Goal: Task Accomplishment & Management: Complete application form

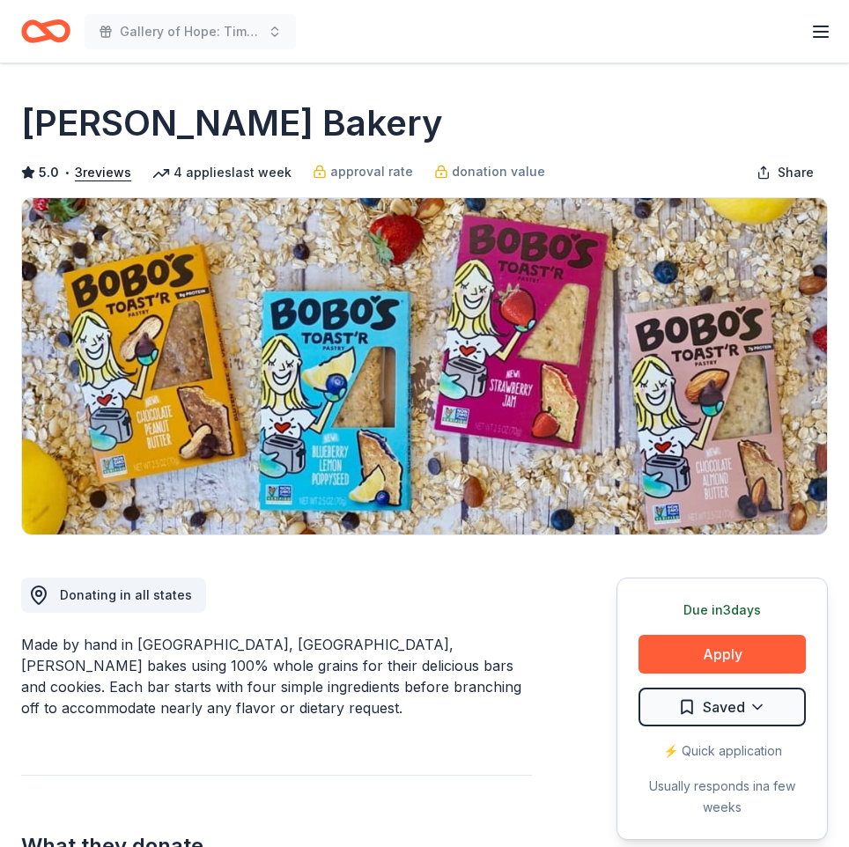
scroll to position [321, 0]
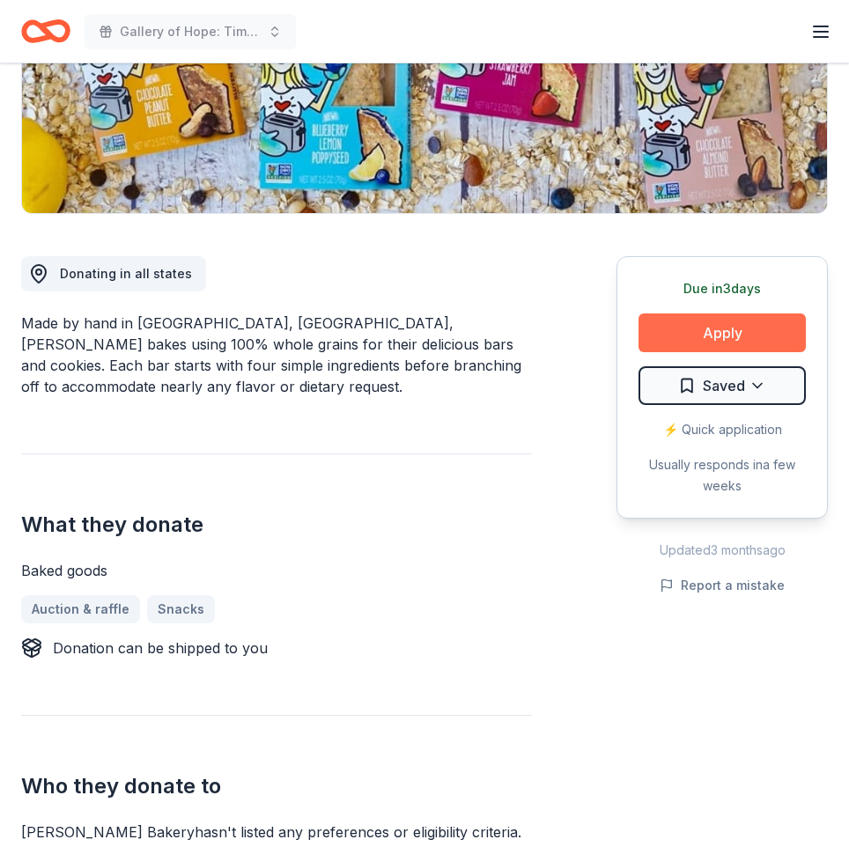
click at [669, 345] on button "Apply" at bounding box center [722, 333] width 167 height 39
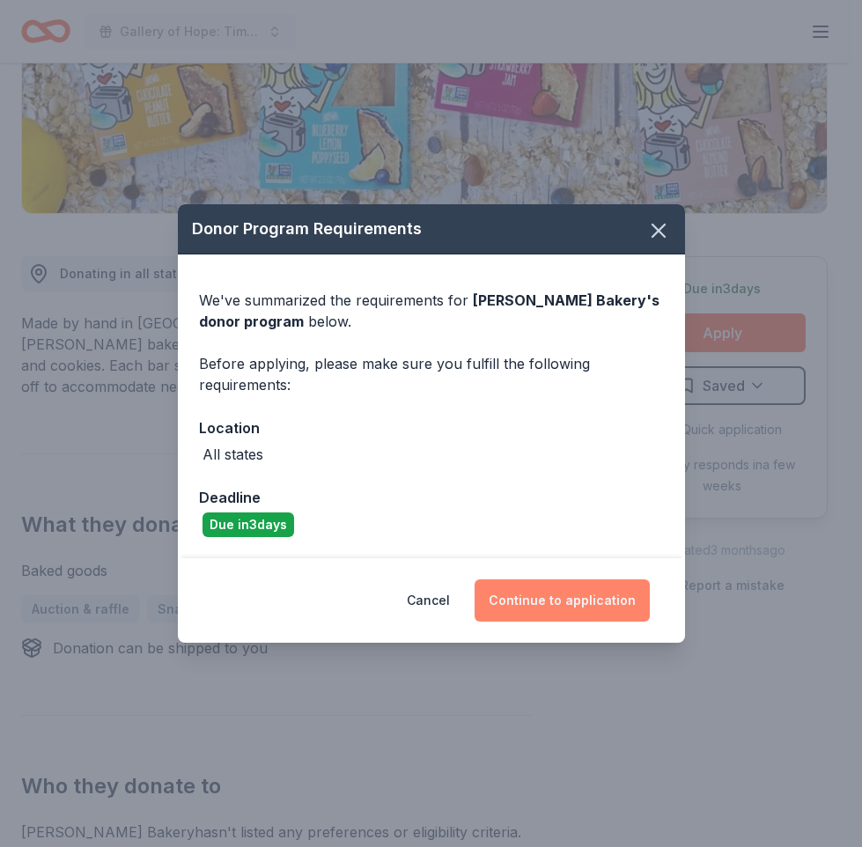
click at [565, 595] on button "Continue to application" at bounding box center [562, 601] width 175 height 42
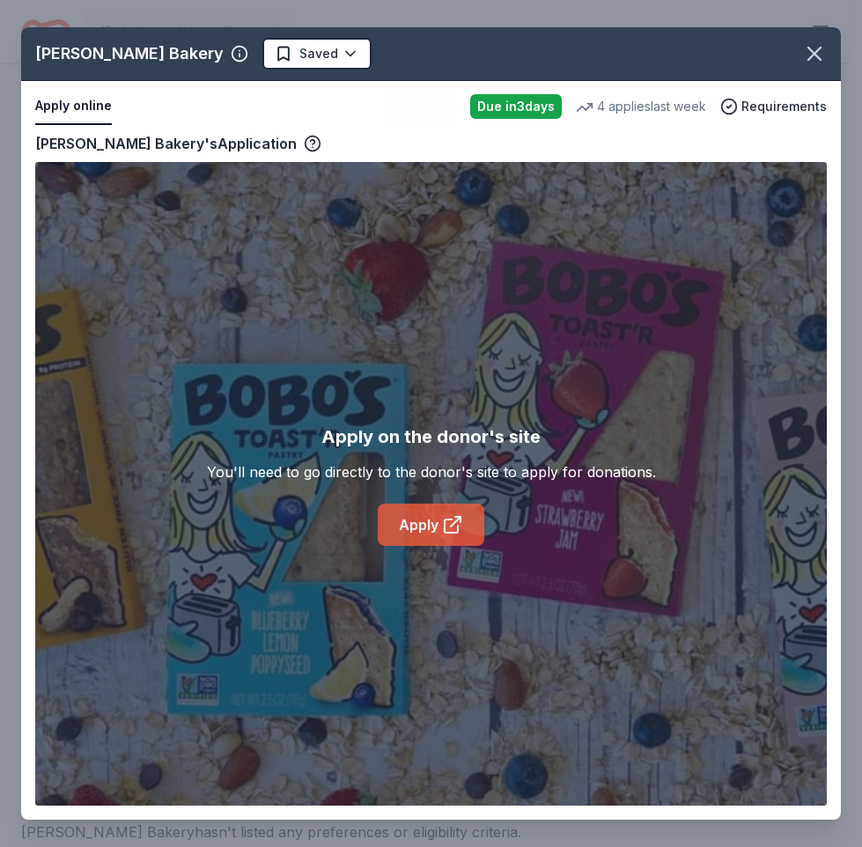
click at [442, 520] on icon at bounding box center [452, 524] width 21 height 21
click at [817, 54] on icon "button" at bounding box center [814, 53] width 25 height 25
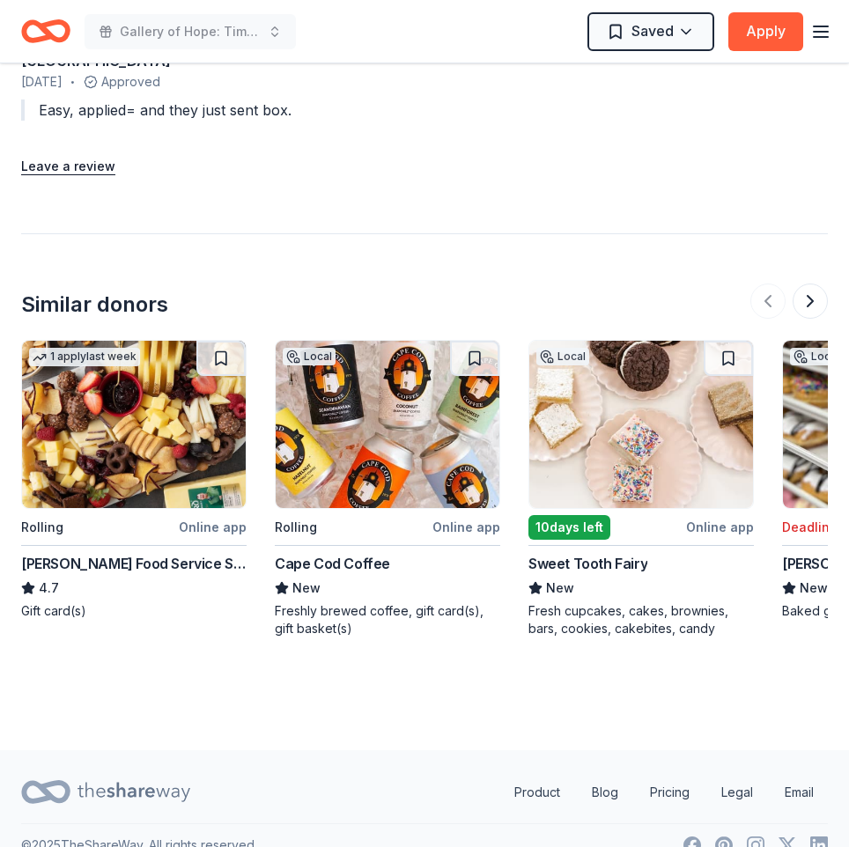
scroll to position [1845, 0]
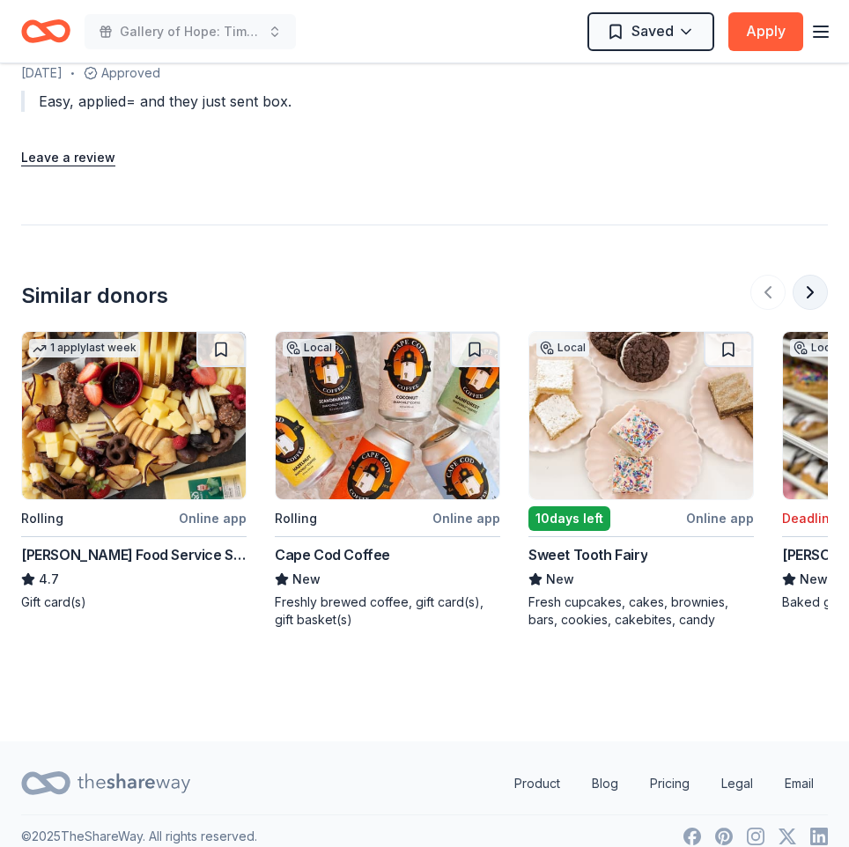
click at [808, 275] on button at bounding box center [810, 292] width 35 height 35
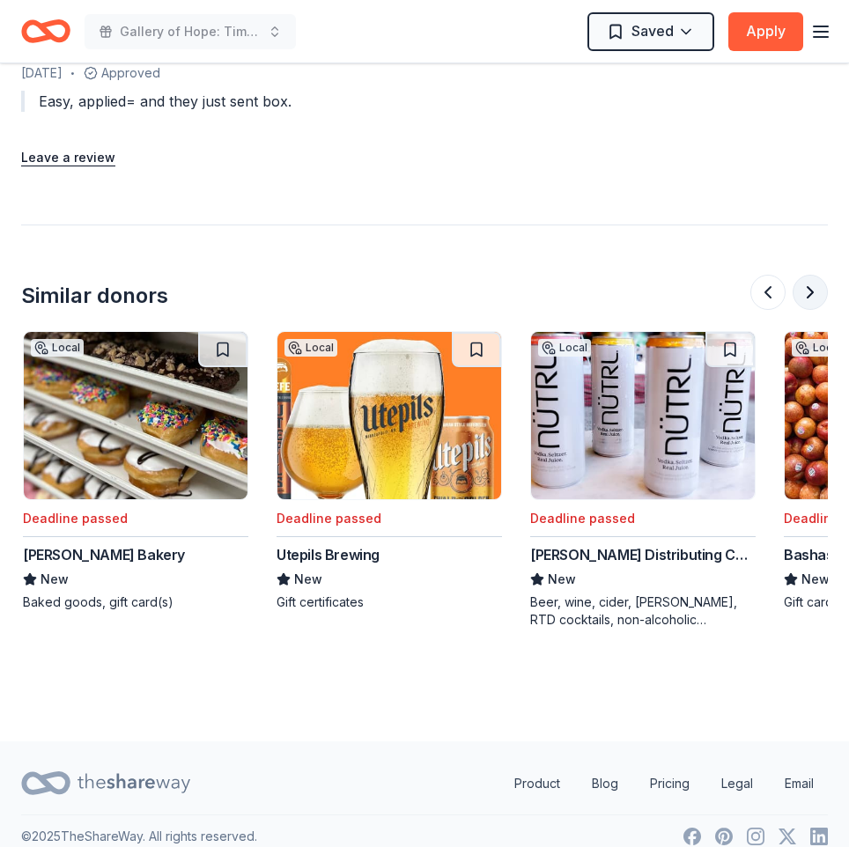
scroll to position [0, 761]
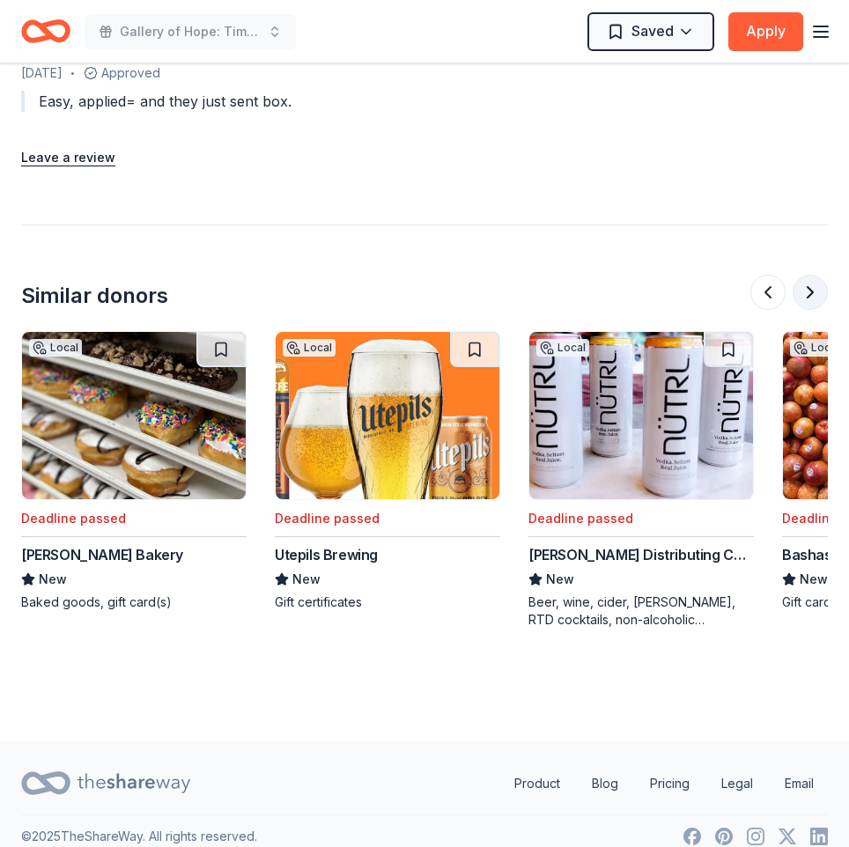
click at [806, 275] on button at bounding box center [810, 292] width 35 height 35
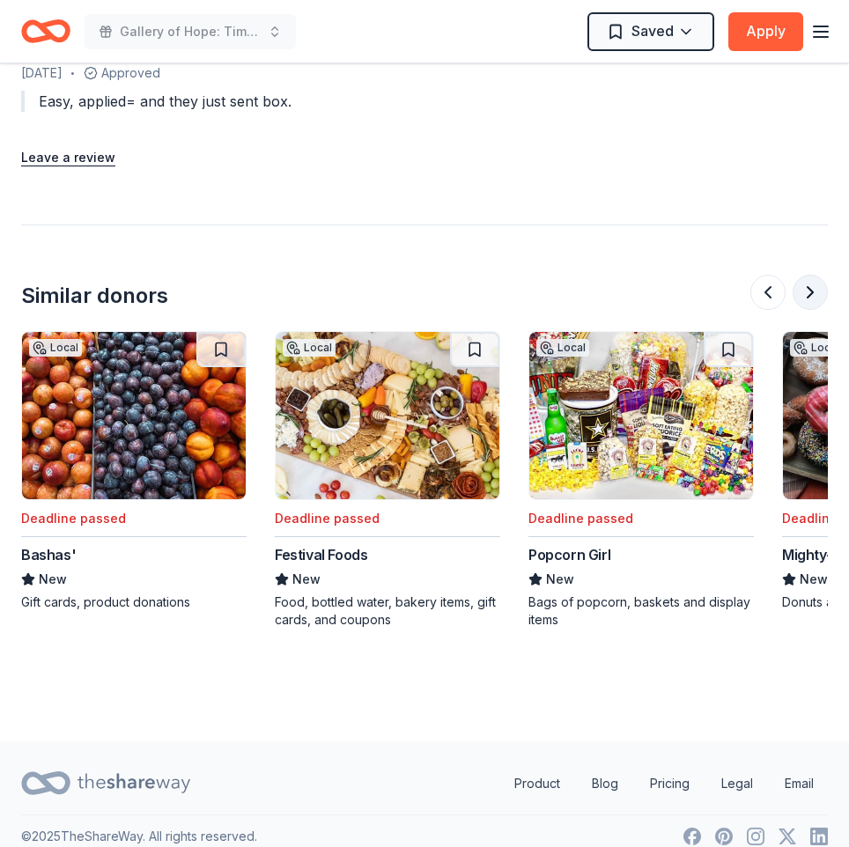
click at [806, 275] on button at bounding box center [810, 292] width 35 height 35
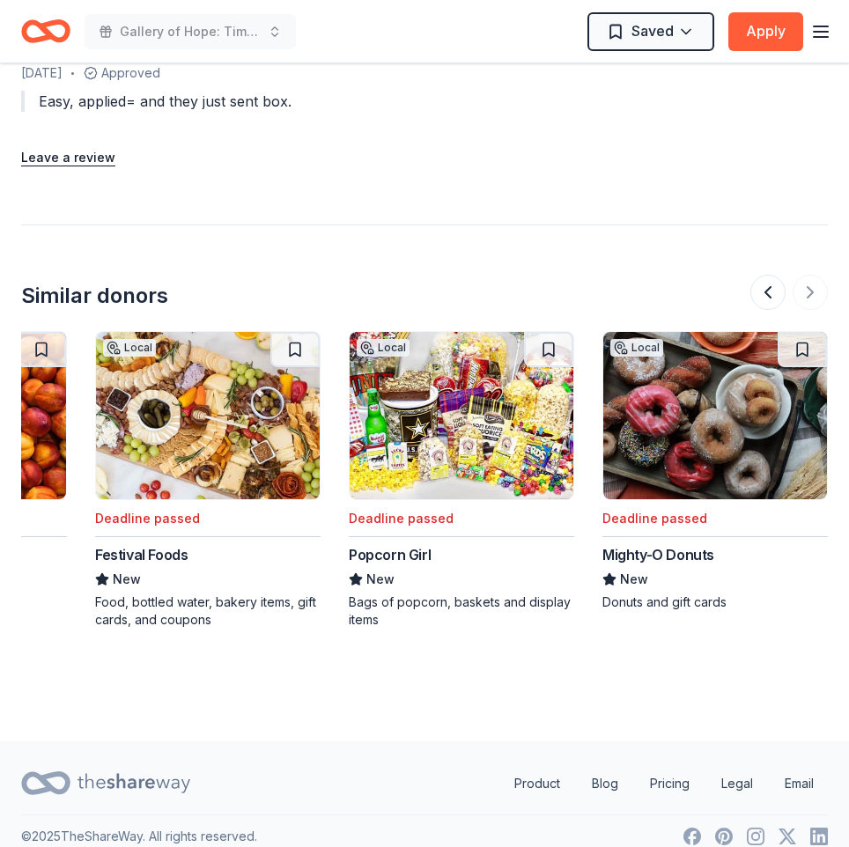
click at [816, 32] on line "button" at bounding box center [821, 32] width 14 height 0
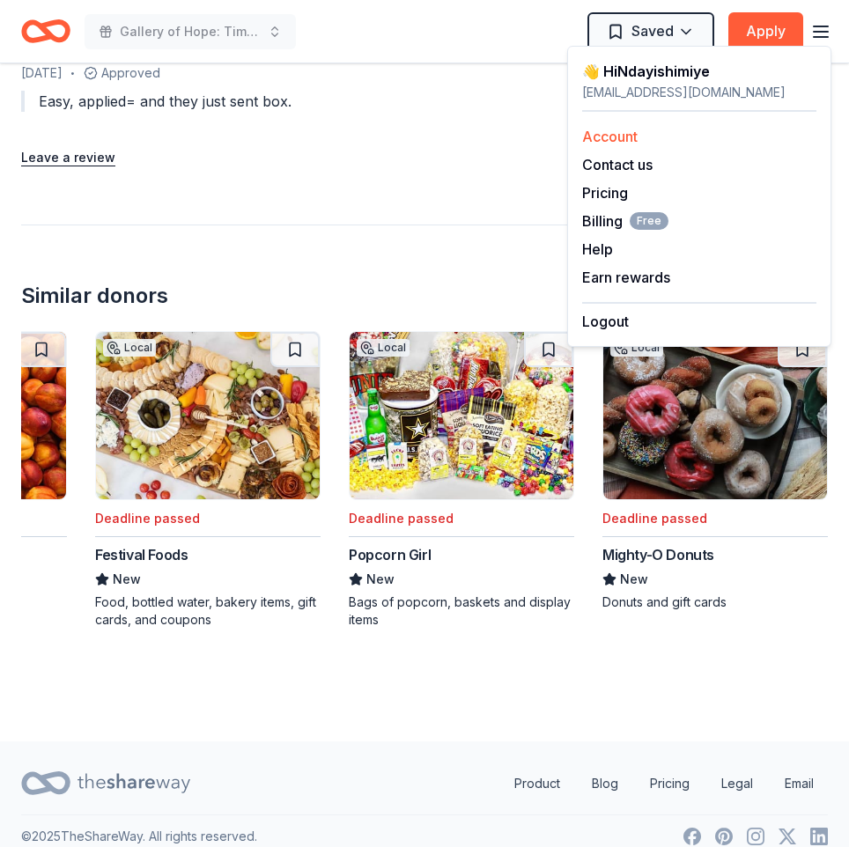
click at [596, 131] on link "Account" at bounding box center [609, 137] width 55 height 18
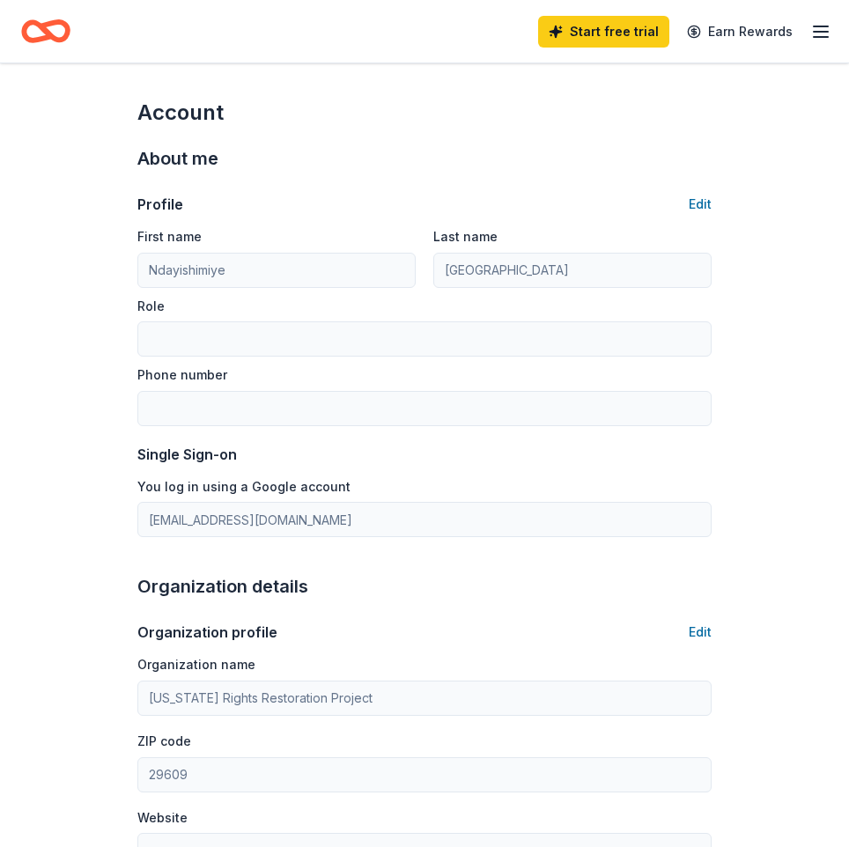
click at [46, 40] on icon "Home" at bounding box center [37, 31] width 27 height 18
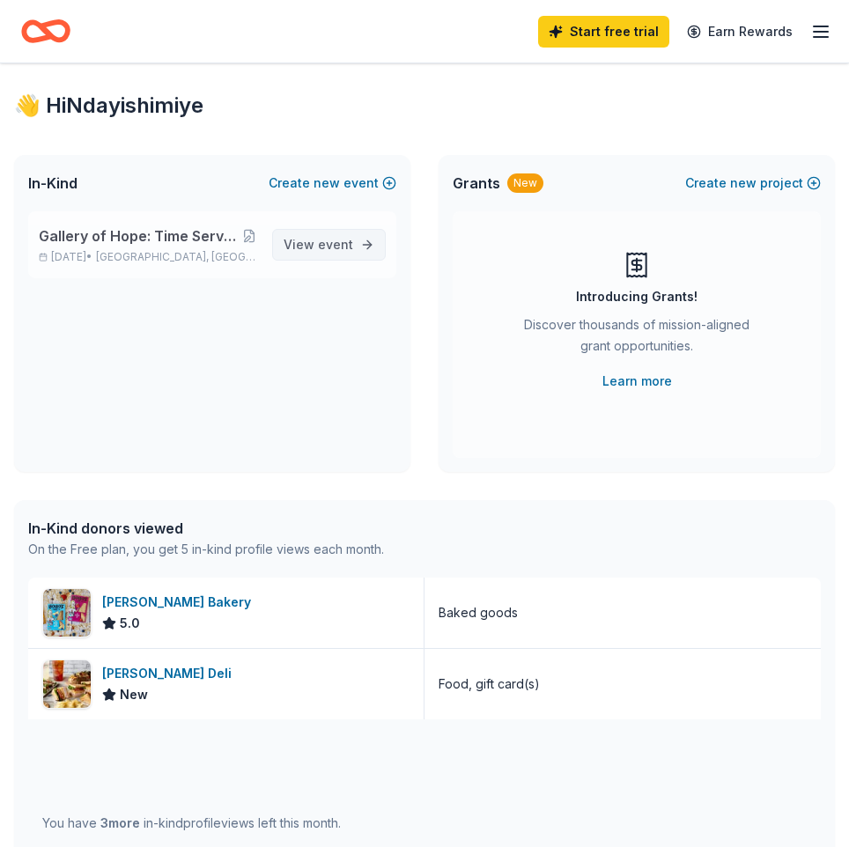
click at [335, 238] on span "event" at bounding box center [335, 244] width 35 height 15
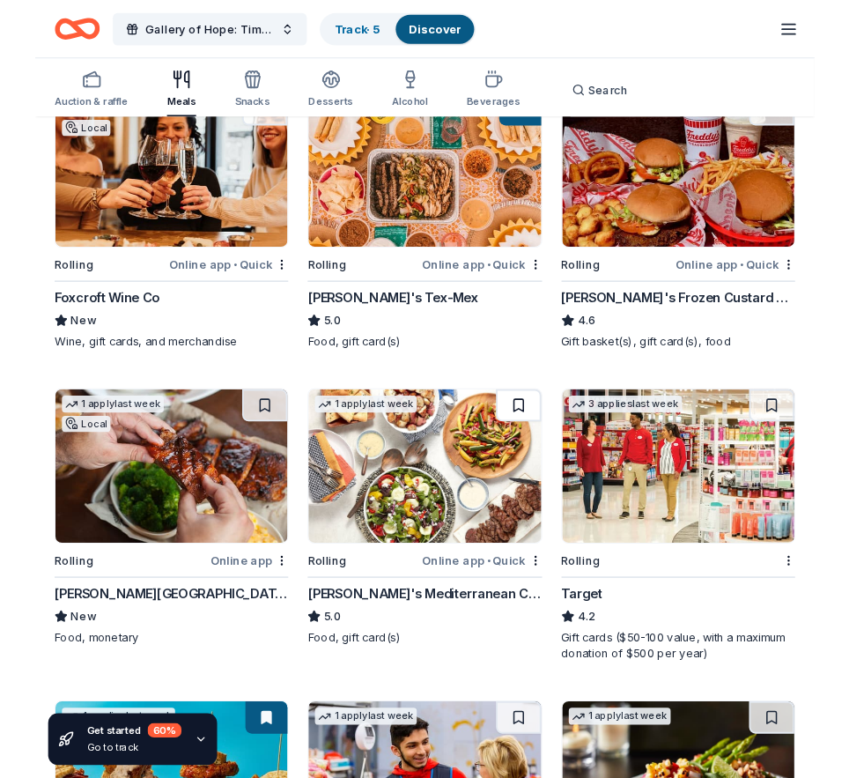
scroll to position [225, 0]
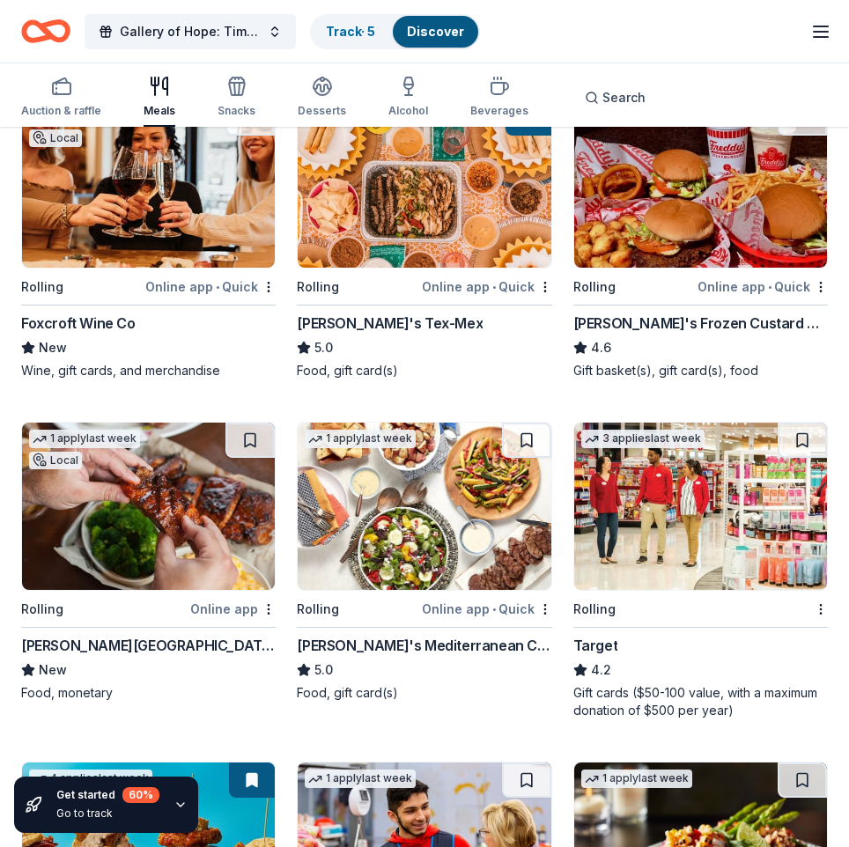
click at [365, 549] on img at bounding box center [424, 506] width 253 height 167
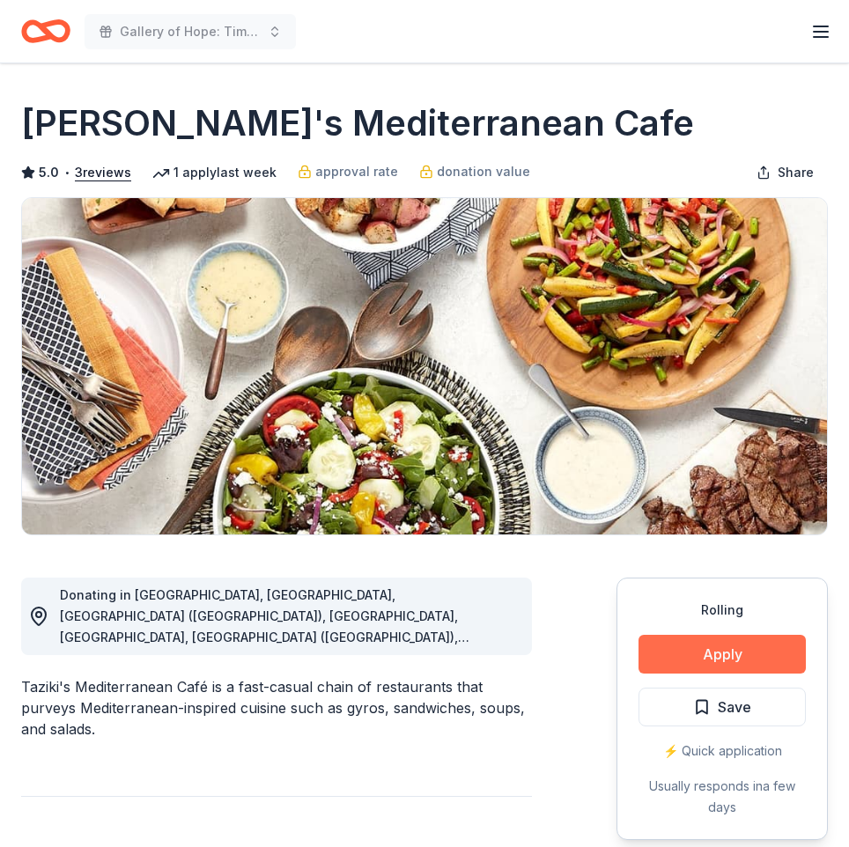
click at [674, 666] on button "Apply" at bounding box center [722, 654] width 167 height 39
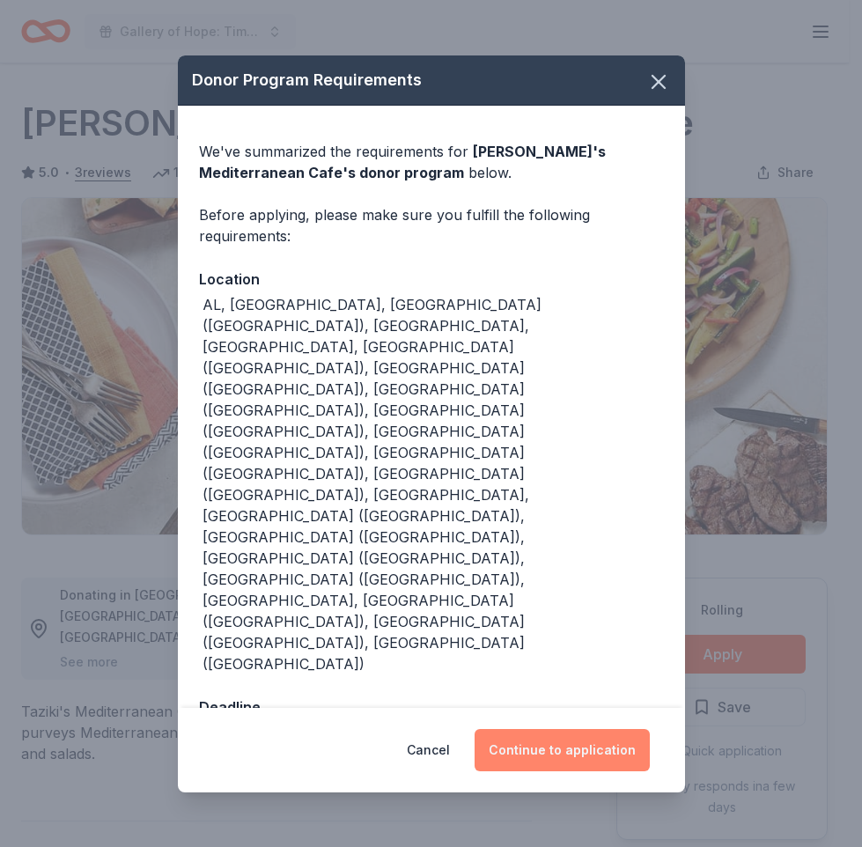
drag, startPoint x: 513, startPoint y: 615, endPoint x: 510, endPoint y: 628, distance: 13.5
click at [512, 729] on button "Continue to application" at bounding box center [562, 750] width 175 height 42
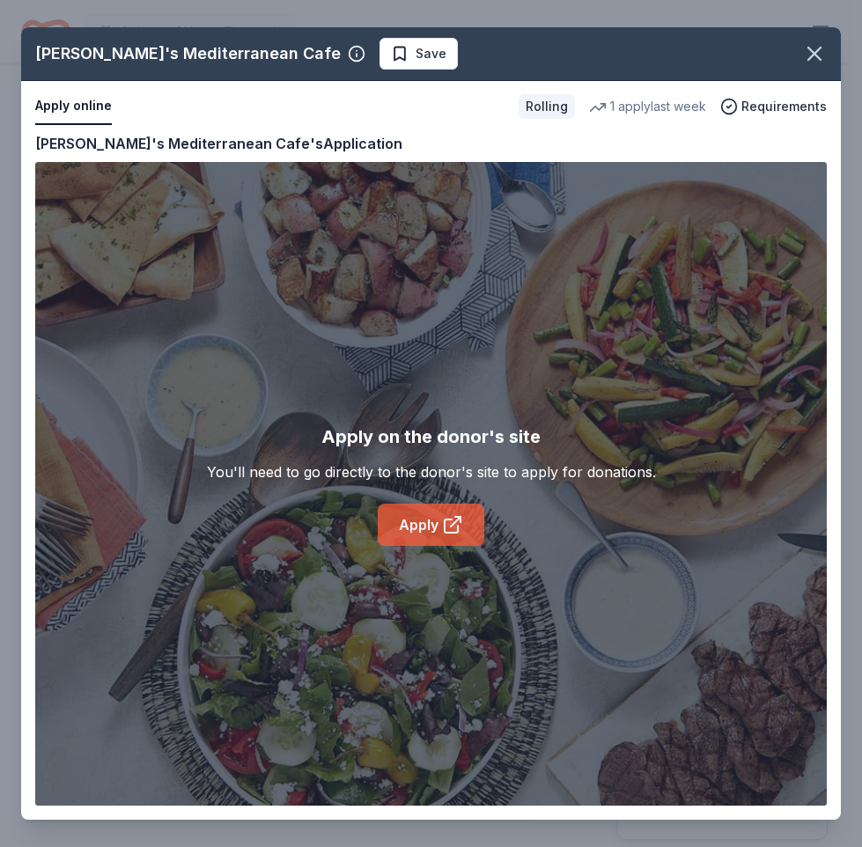
click at [438, 536] on link "Apply" at bounding box center [431, 525] width 107 height 42
